Goal: Task Accomplishment & Management: Manage account settings

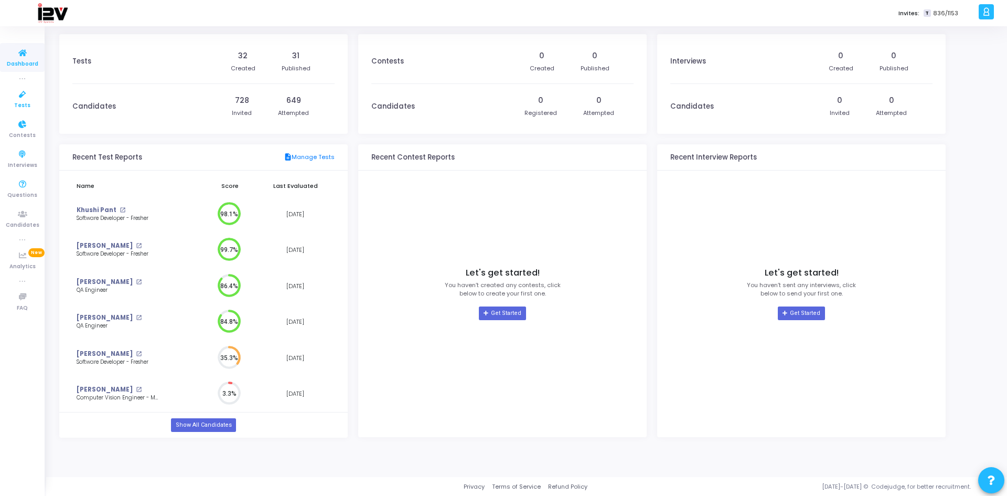
click at [24, 100] on icon at bounding box center [23, 94] width 22 height 13
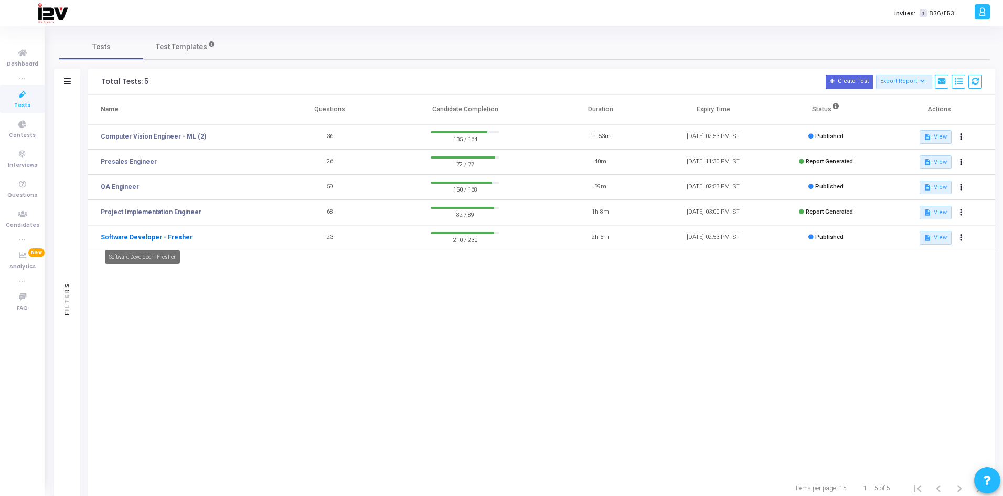
click at [130, 236] on link "Software Developer - Fresher" at bounding box center [147, 236] width 92 height 9
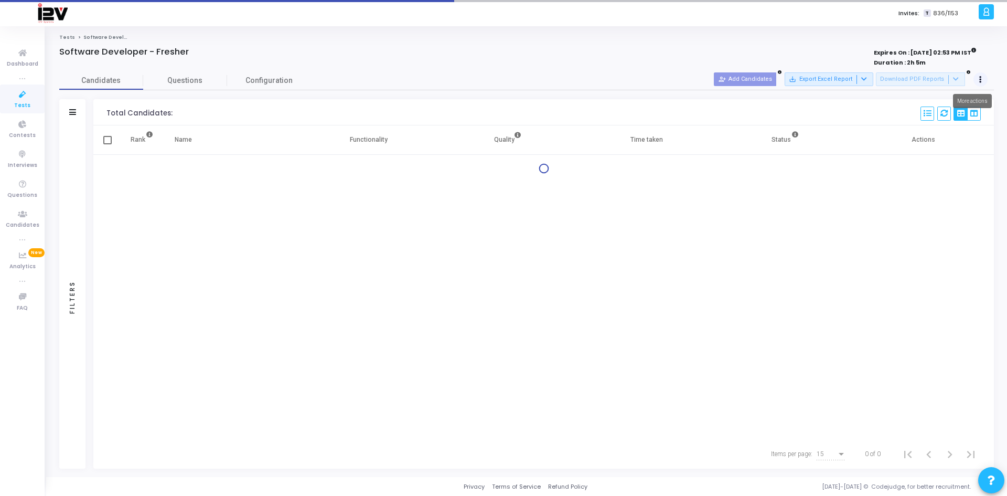
click at [978, 76] on button at bounding box center [980, 79] width 15 height 15
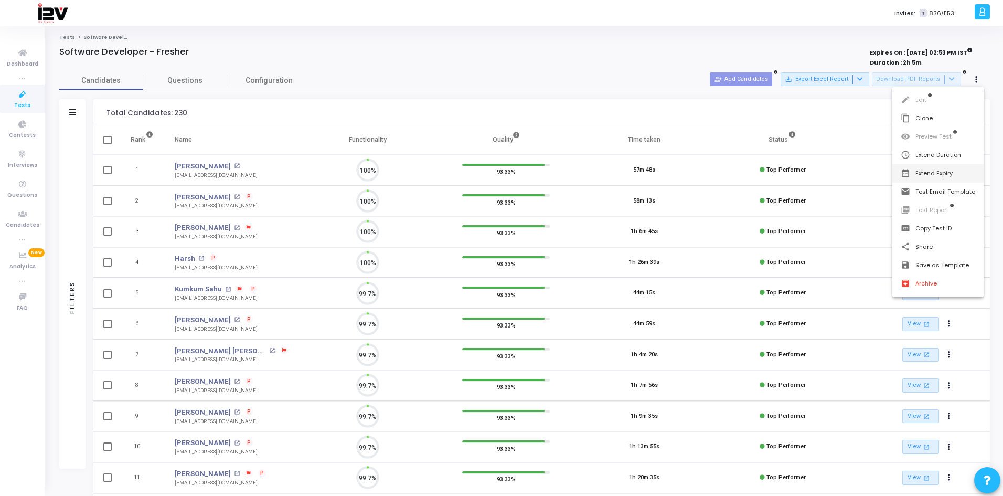
scroll to position [22, 27]
click at [948, 173] on button "date_range Extend Expiry" at bounding box center [937, 173] width 91 height 18
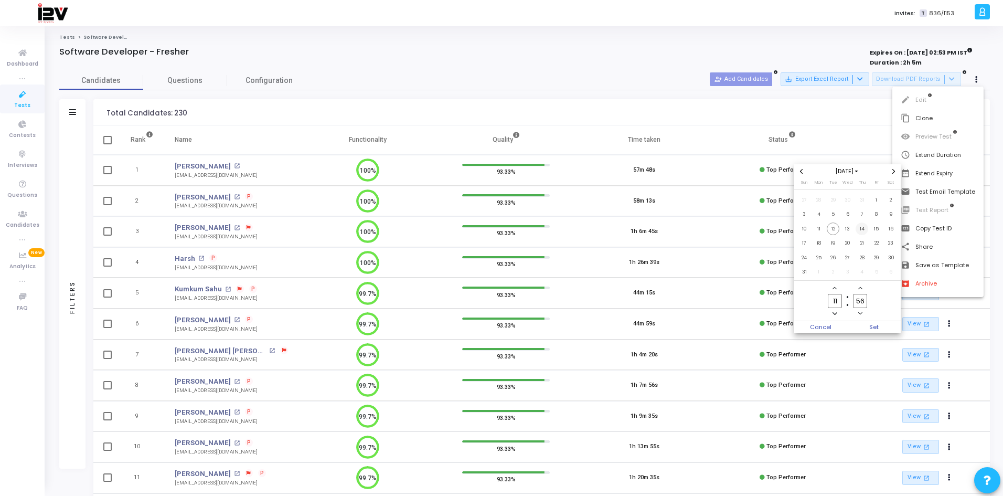
click at [862, 227] on span "14" at bounding box center [861, 228] width 13 height 13
click at [875, 328] on span "Set" at bounding box center [874, 327] width 53 height 12
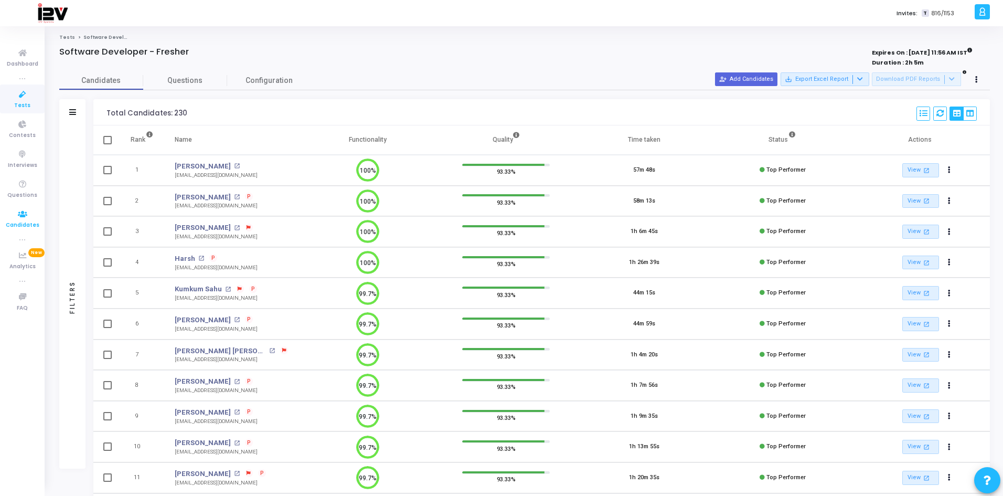
click at [22, 210] on icon at bounding box center [23, 214] width 22 height 13
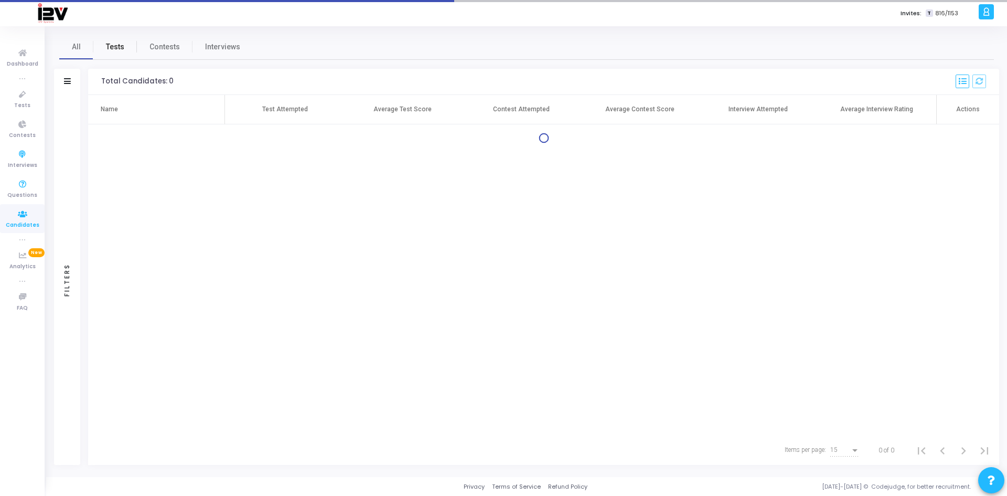
click at [111, 44] on span "Tests" at bounding box center [115, 46] width 18 height 11
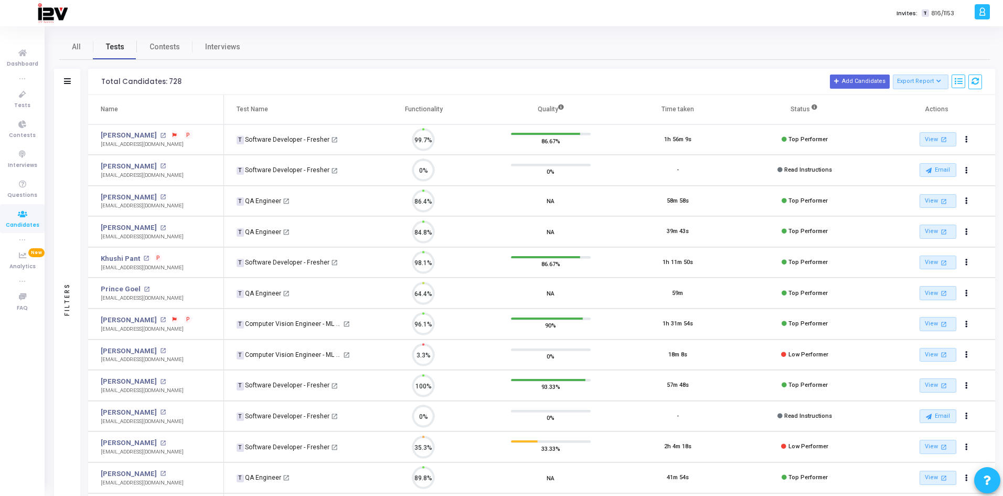
scroll to position [22, 27]
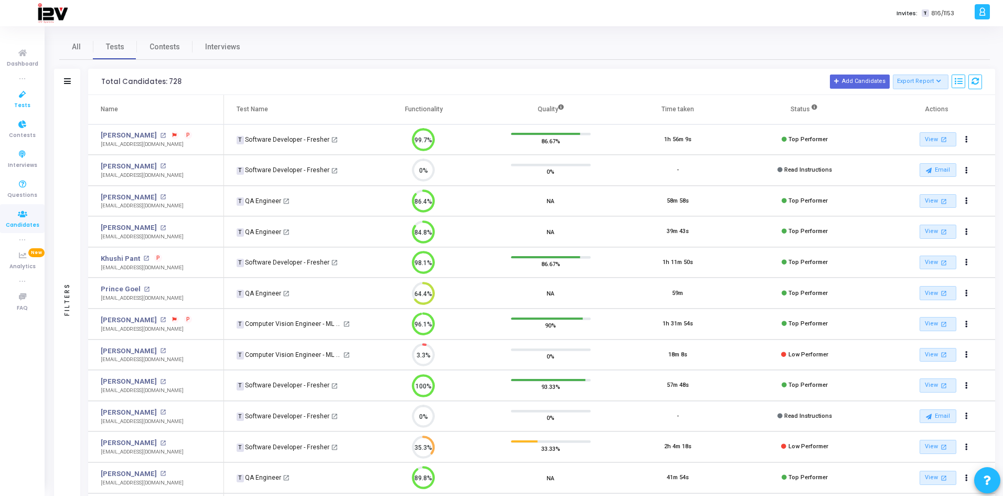
click at [23, 90] on icon at bounding box center [23, 94] width 22 height 13
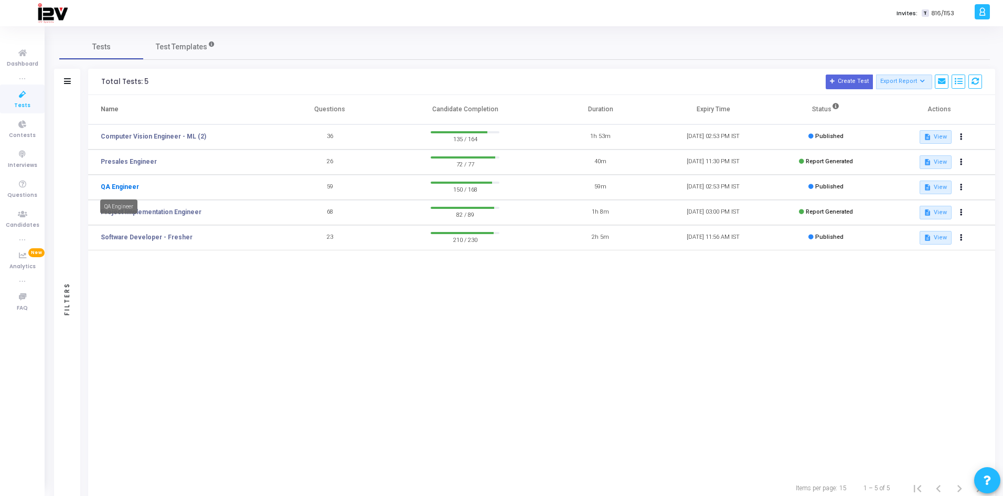
click at [126, 186] on link "QA Engineer" at bounding box center [120, 186] width 38 height 9
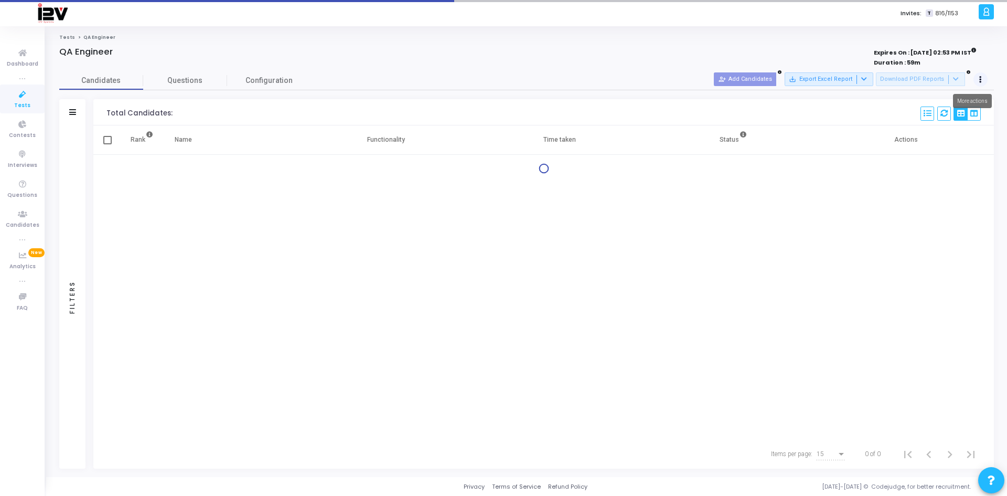
click at [978, 81] on button at bounding box center [980, 79] width 15 height 15
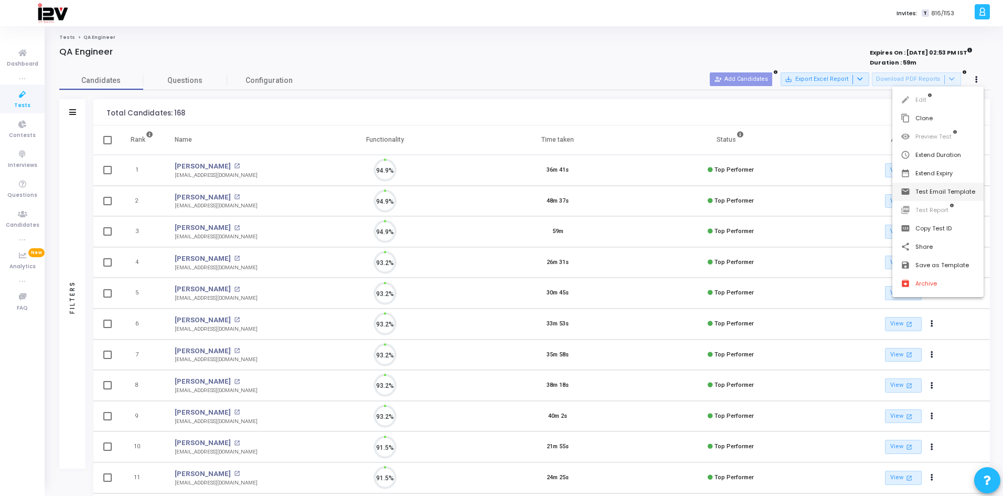
scroll to position [22, 27]
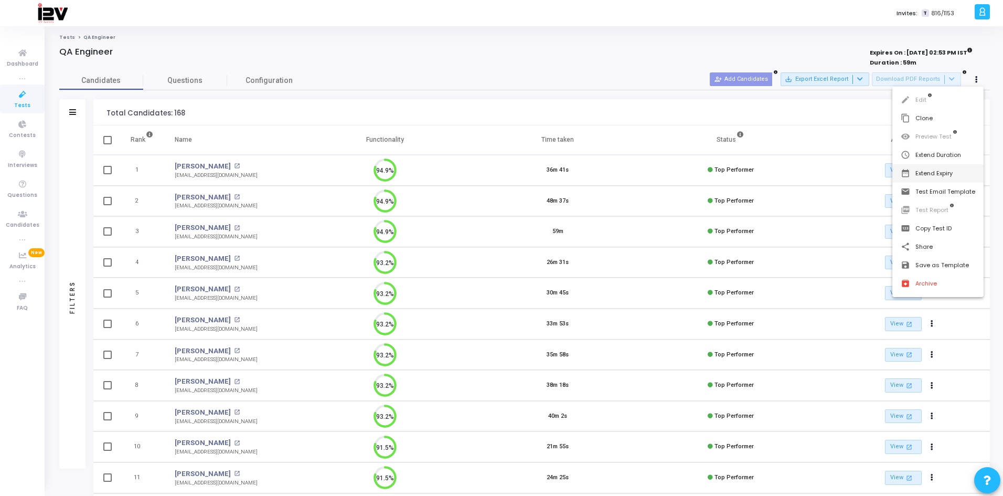
click at [938, 174] on button "date_range Extend Expiry" at bounding box center [937, 173] width 91 height 18
click at [860, 230] on span "14" at bounding box center [861, 228] width 13 height 13
click at [864, 327] on span "Set" at bounding box center [874, 327] width 53 height 12
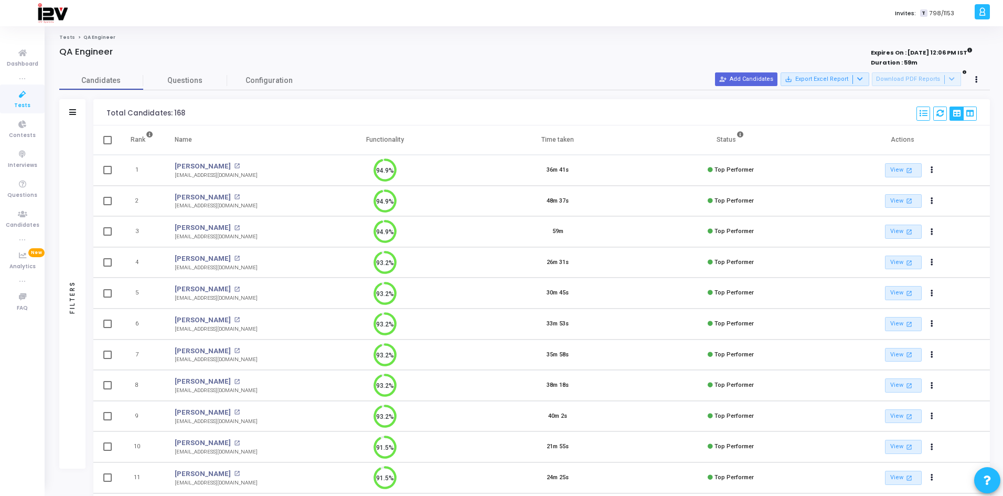
click at [18, 95] on icon at bounding box center [23, 94] width 22 height 13
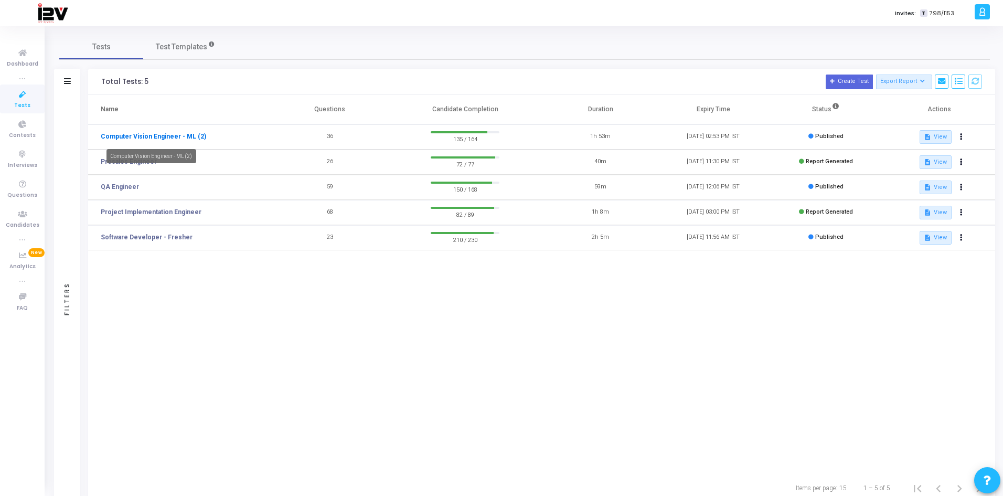
click at [158, 135] on link "Computer Vision Engineer - ML (2)" at bounding box center [153, 136] width 105 height 9
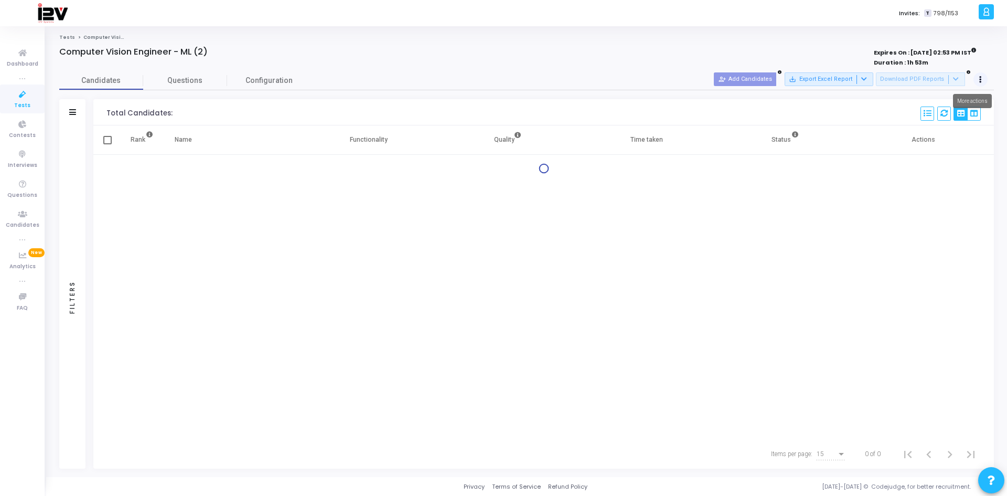
click at [980, 77] on icon at bounding box center [980, 79] width 3 height 5
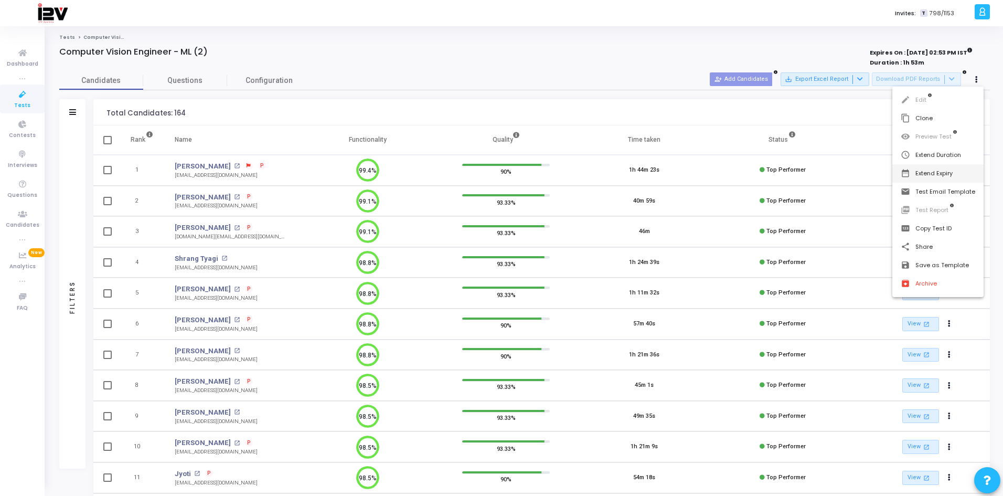
click at [946, 174] on button "date_range Extend Expiry" at bounding box center [937, 173] width 91 height 18
click at [859, 227] on span "14" at bounding box center [861, 228] width 13 height 13
click at [863, 326] on span "Set" at bounding box center [874, 327] width 53 height 12
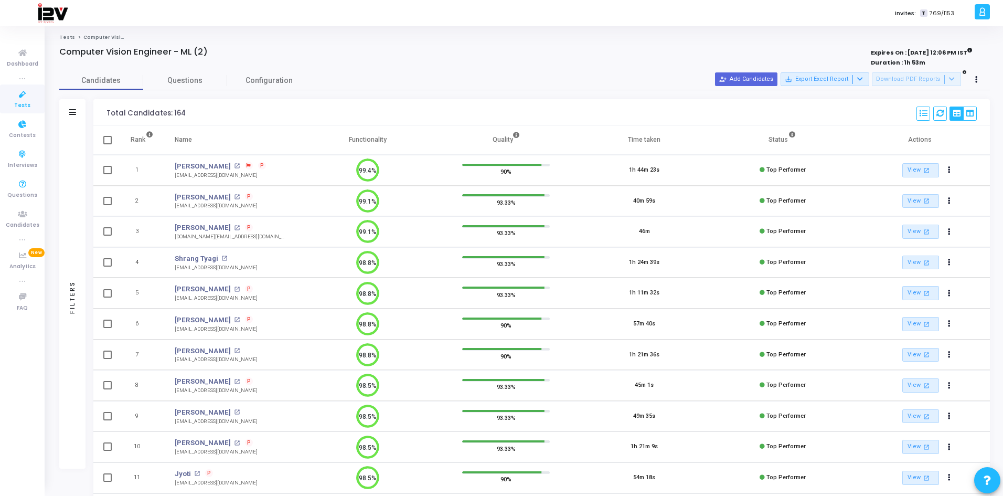
click at [23, 99] on icon at bounding box center [23, 94] width 22 height 13
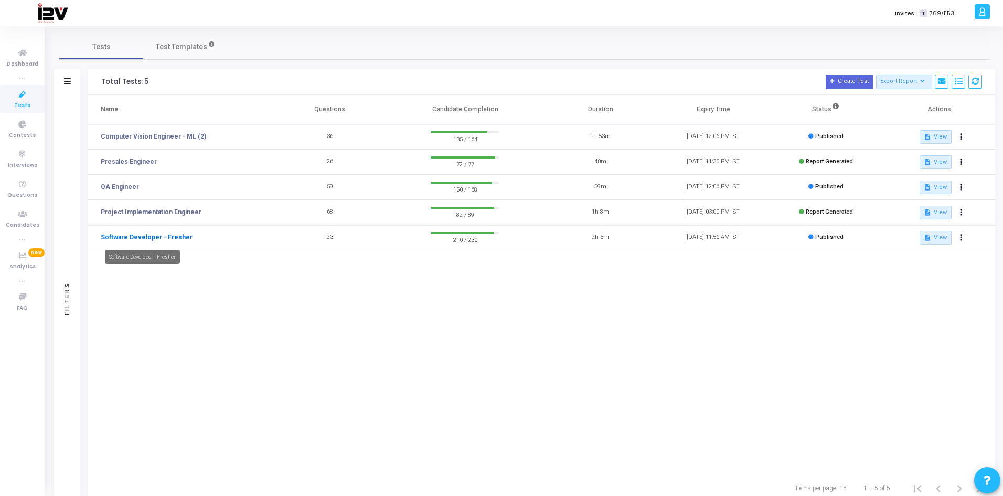
click at [148, 235] on link "Software Developer - Fresher" at bounding box center [147, 236] width 92 height 9
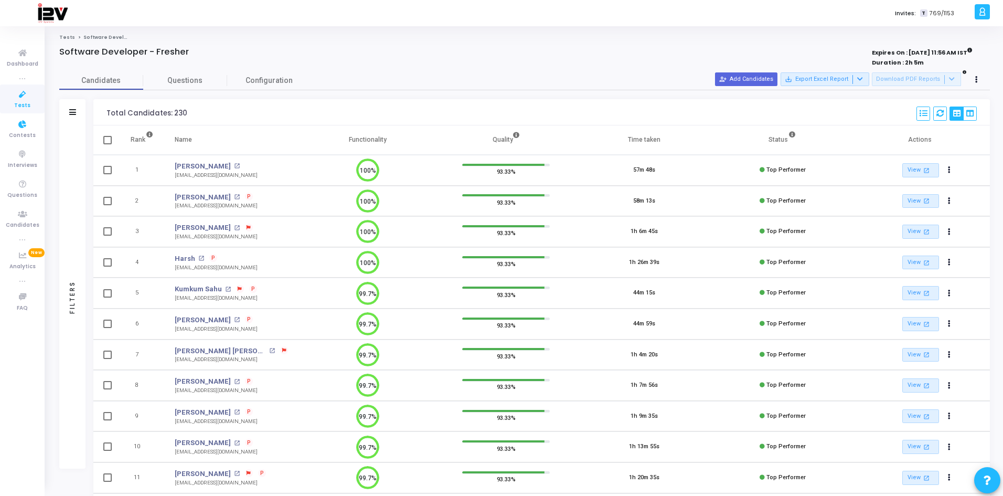
click at [27, 101] on span "Tests" at bounding box center [22, 105] width 16 height 9
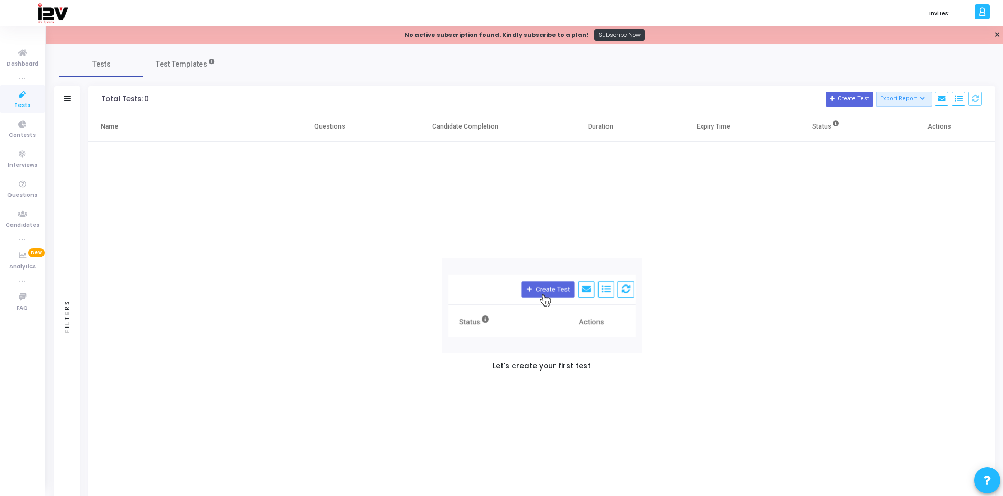
click at [28, 104] on span "Tests" at bounding box center [22, 105] width 16 height 9
click at [999, 37] on link "✕" at bounding box center [997, 34] width 6 height 11
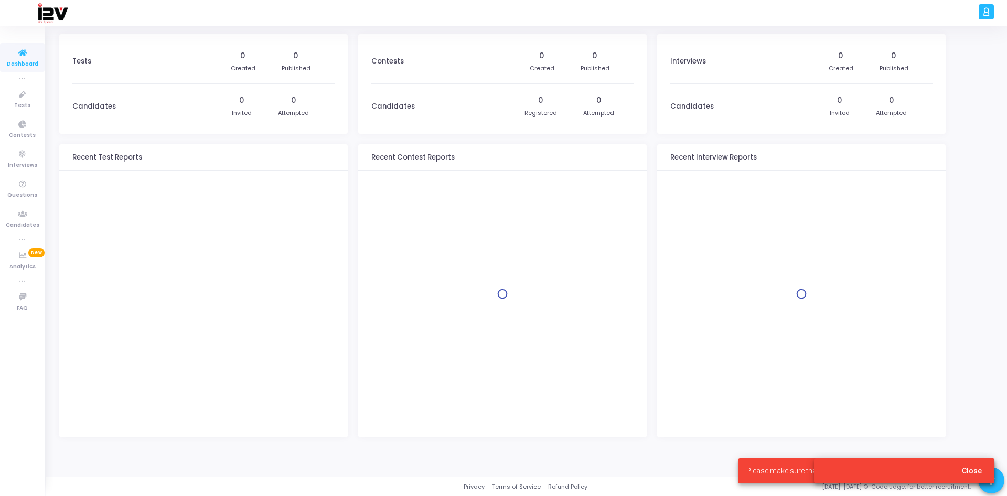
click at [971, 468] on span "Close" at bounding box center [972, 470] width 20 height 8
click at [975, 463] on button "Close" at bounding box center [972, 470] width 37 height 19
click at [979, 465] on button "Close" at bounding box center [972, 470] width 37 height 19
